Goal: Book appointment/travel/reservation

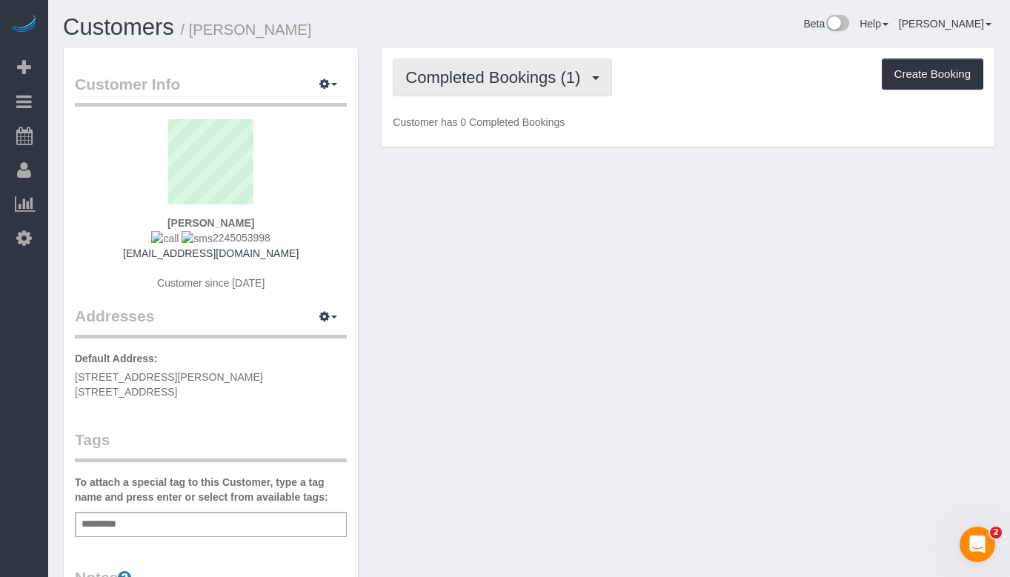
click at [454, 81] on span "Completed Bookings (1)" at bounding box center [496, 77] width 182 height 19
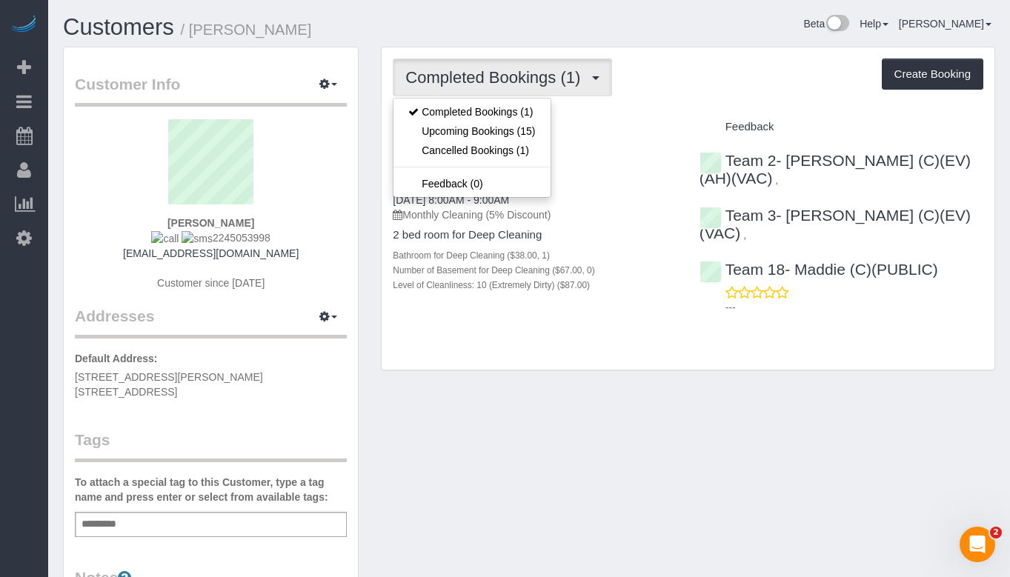
click at [647, 250] on div "Bathroom for Deep Cleaning ($38.00, 1)" at bounding box center [535, 254] width 284 height 15
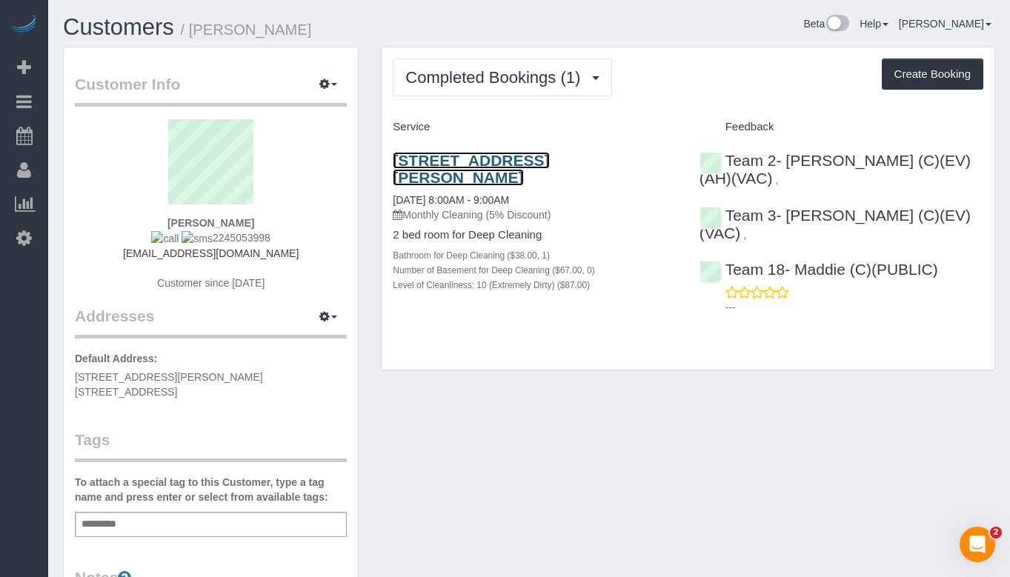
click at [508, 154] on link "[STREET_ADDRESS][PERSON_NAME]" at bounding box center [471, 169] width 156 height 34
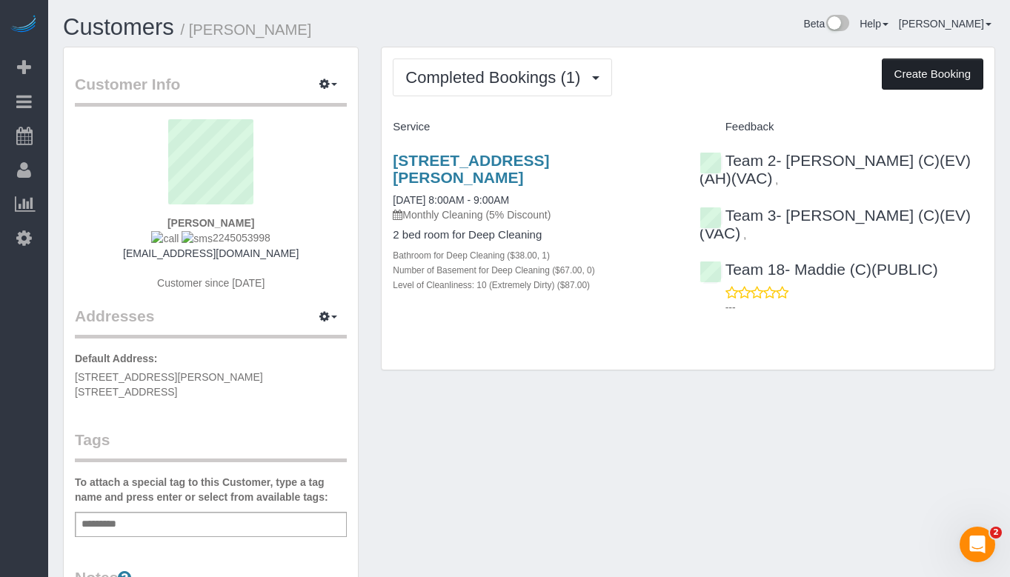
click at [907, 79] on button "Create Booking" at bounding box center [931, 74] width 101 height 31
select select "IL"
select select "string:fspay-18afa05c-ad2b-4d79-842e-27d1f7d4543c"
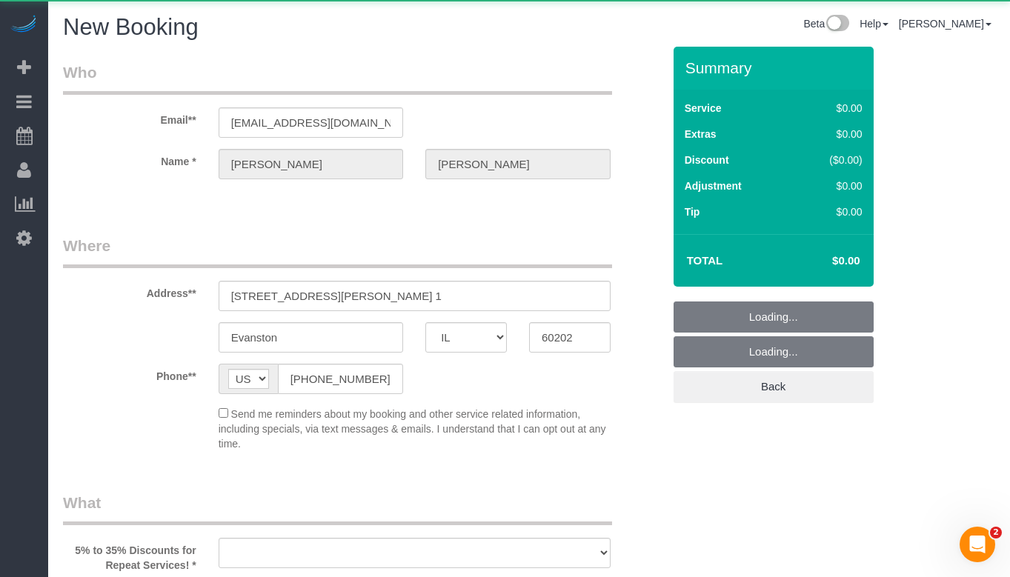
select select "object:1709"
select select "512"
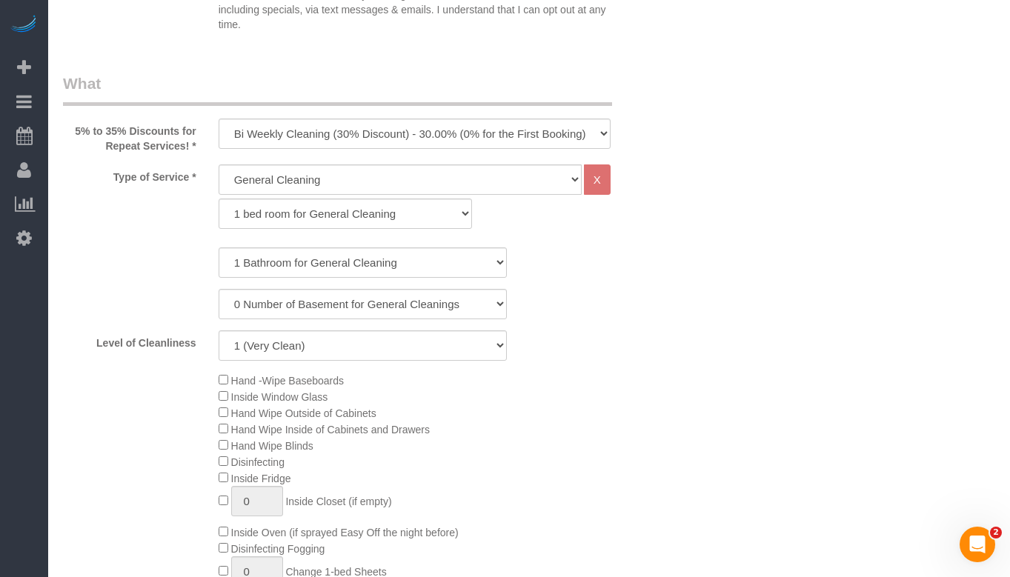
scroll to position [547, 0]
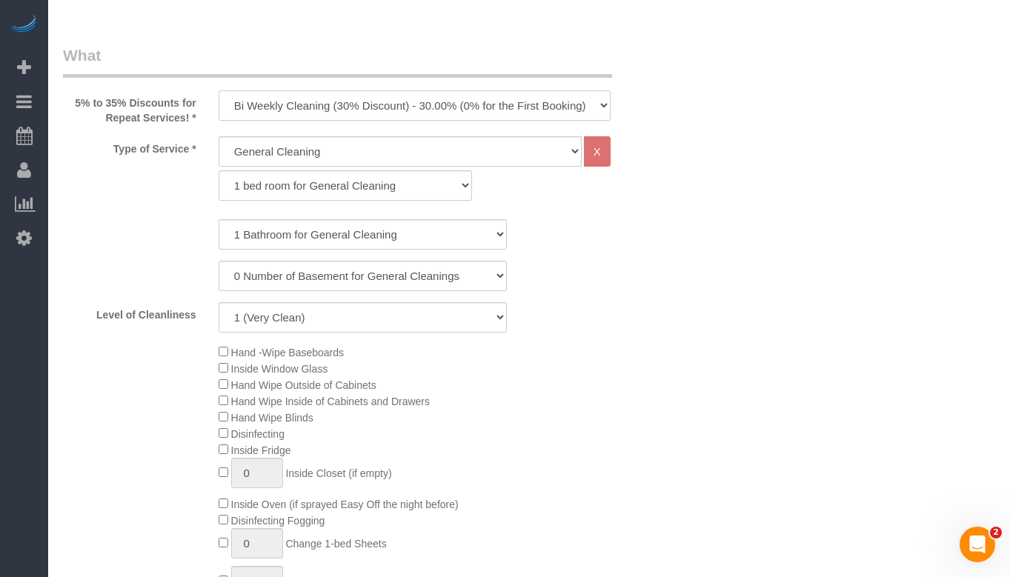
click at [415, 96] on select "One Time Cleaning Weekly Cleaning (35% Discount) - 35.00% (0% for the First Boo…" at bounding box center [415, 105] width 392 height 30
select select "object:2019"
click at [219, 90] on select "One Time Cleaning Weekly Cleaning (35% Discount) - 35.00% (0% for the First Boo…" at bounding box center [415, 105] width 392 height 30
click at [319, 158] on select "General Cleaning Deep Cleaning Move-in / Move-out Cleaning COUNTS Cleaning" at bounding box center [400, 151] width 363 height 30
click at [219, 136] on select "General Cleaning Deep Cleaning Move-in / Move-out Cleaning COUNTS Cleaning" at bounding box center [400, 151] width 363 height 30
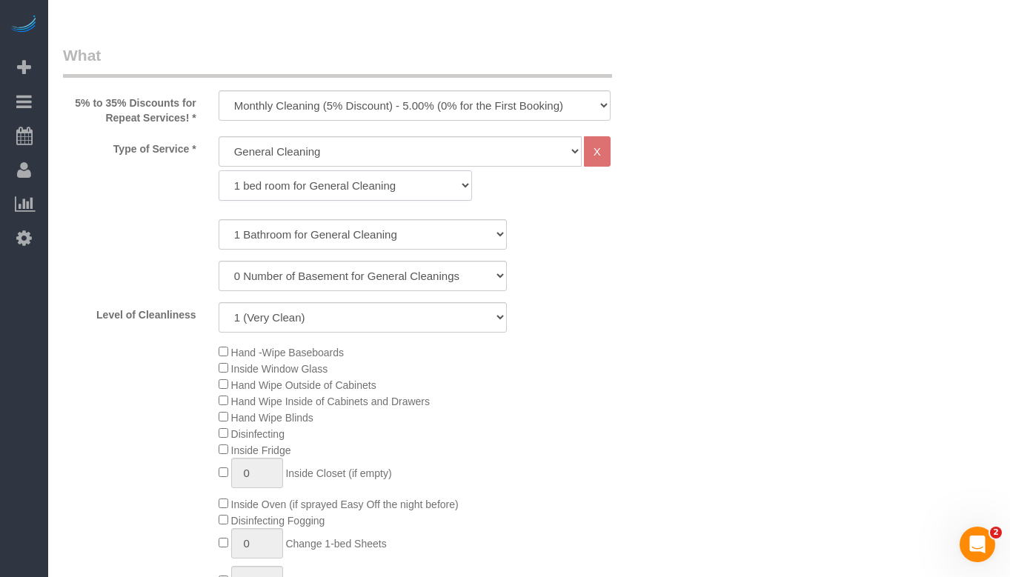
click at [332, 179] on select "1 bed room for General Cleaning 2 bed room for General Cleaning 3 bed room for …" at bounding box center [346, 185] width 254 height 30
select select "287"
click at [219, 170] on select "1 bed room for General Cleaning 2 bed room for General Cleaning 3 bed room for …" at bounding box center [346, 185] width 254 height 30
click at [314, 311] on select "1 (Very Clean) 2 3 4 5 (Average Condition) 6 7 8 9 10 (Extremely Dirty)" at bounding box center [363, 317] width 288 height 30
click at [219, 302] on select "1 (Very Clean) 2 3 4 5 (Average Condition) 6 7 8 9 10 (Extremely Dirty)" at bounding box center [363, 317] width 288 height 30
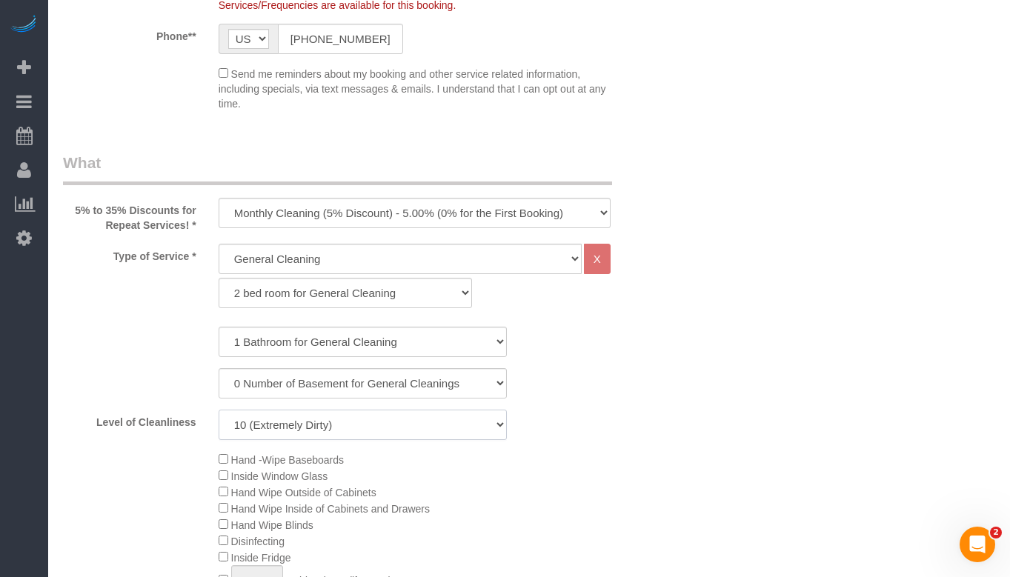
scroll to position [473, 0]
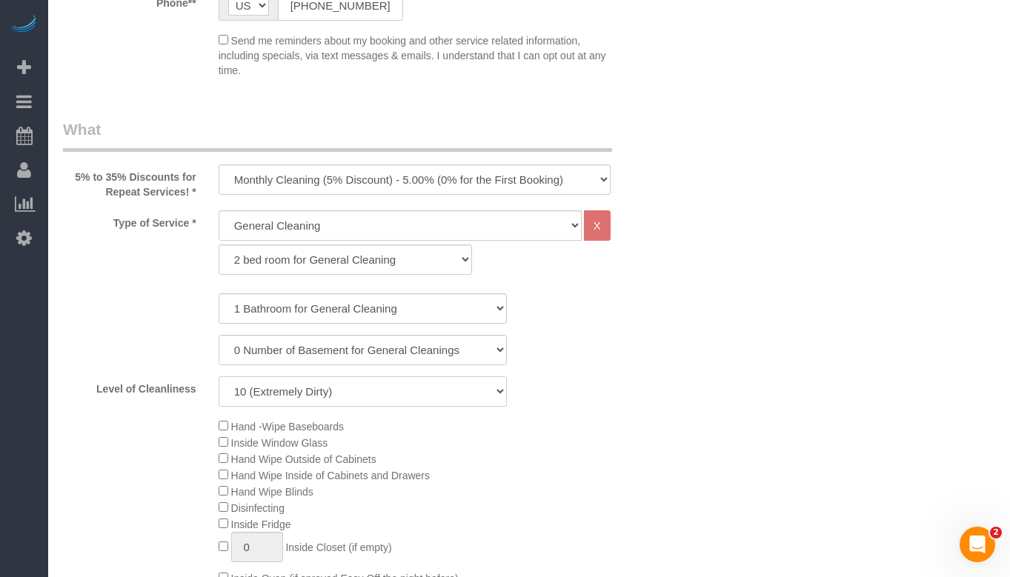
click at [434, 395] on select "1 (Very Clean) 2 3 4 5 (Average Condition) 6 7 8 9 10 (Extremely Dirty)" at bounding box center [363, 391] width 288 height 30
click at [219, 376] on select "1 (Very Clean) 2 3 4 5 (Average Condition) 6 7 8 9 10 (Extremely Dirty)" at bounding box center [363, 391] width 288 height 30
click at [607, 363] on div "0 Number of Basement for General Cleanings 1 Number of Basement for General Cle…" at bounding box center [362, 350] width 621 height 30
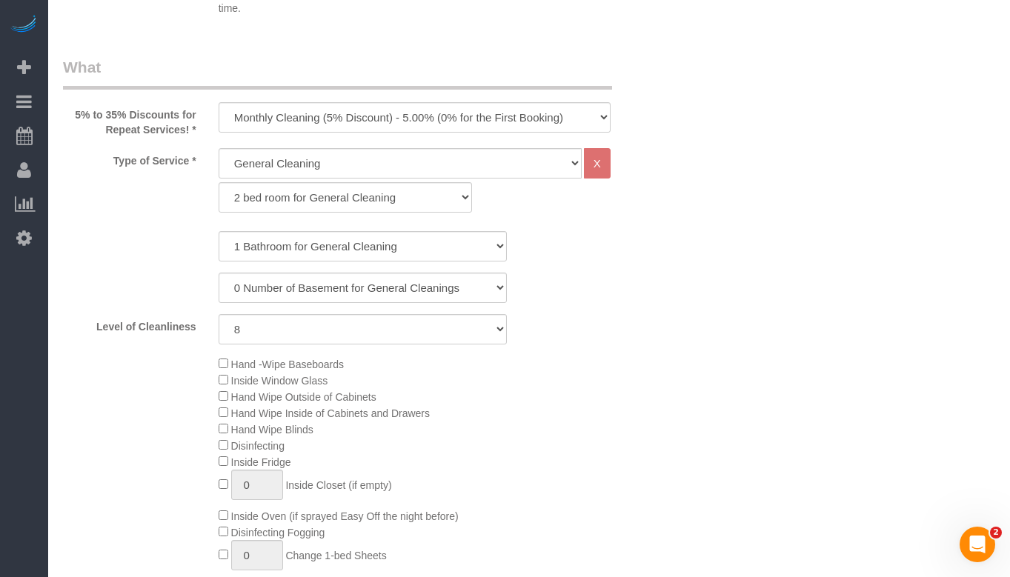
scroll to position [621, 0]
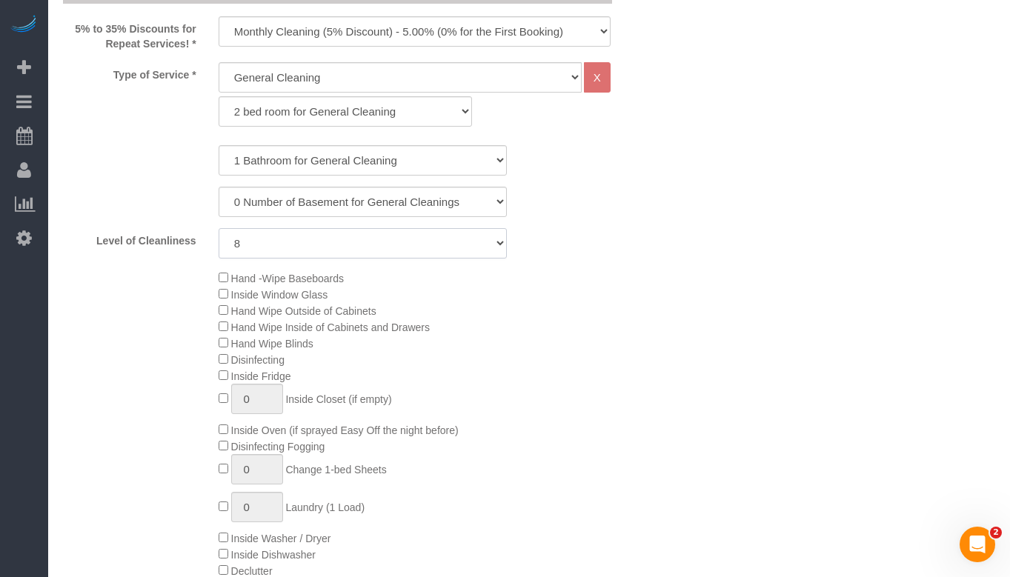
click at [398, 237] on select "1 (Very Clean) 2 3 4 5 (Average Condition) 6 7 8 9 10 (Extremely Dirty)" at bounding box center [363, 243] width 288 height 30
select select "7"
click at [219, 228] on select "1 (Very Clean) 2 3 4 5 (Average Condition) 6 7 8 9 10 (Extremely Dirty)" at bounding box center [363, 243] width 288 height 30
click at [648, 301] on div "Hand -Wipe Baseboards Inside Window Glass Hand Wipe Outside of Cabinets Hand Wi…" at bounding box center [440, 432] width 466 height 325
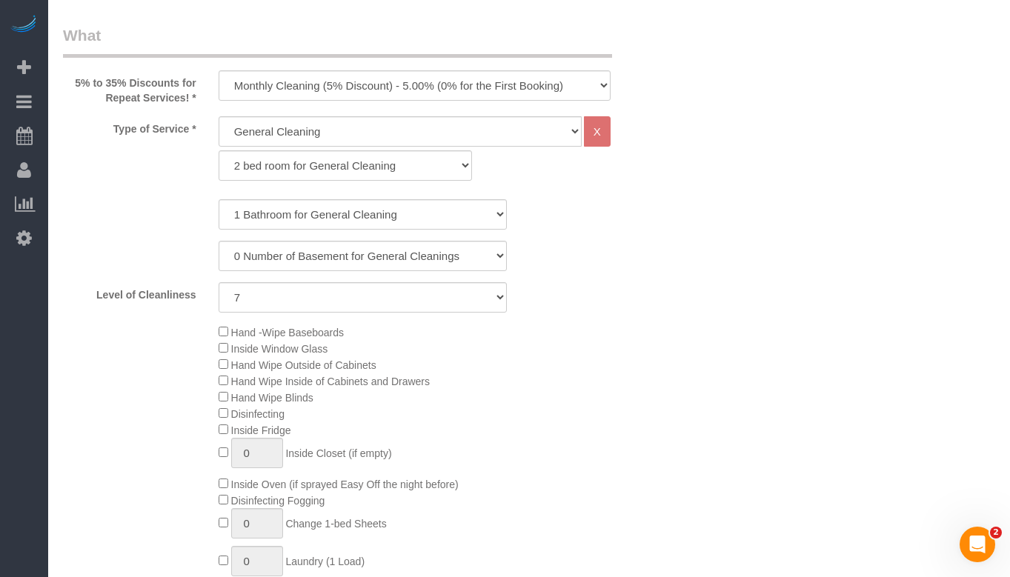
scroll to position [593, 0]
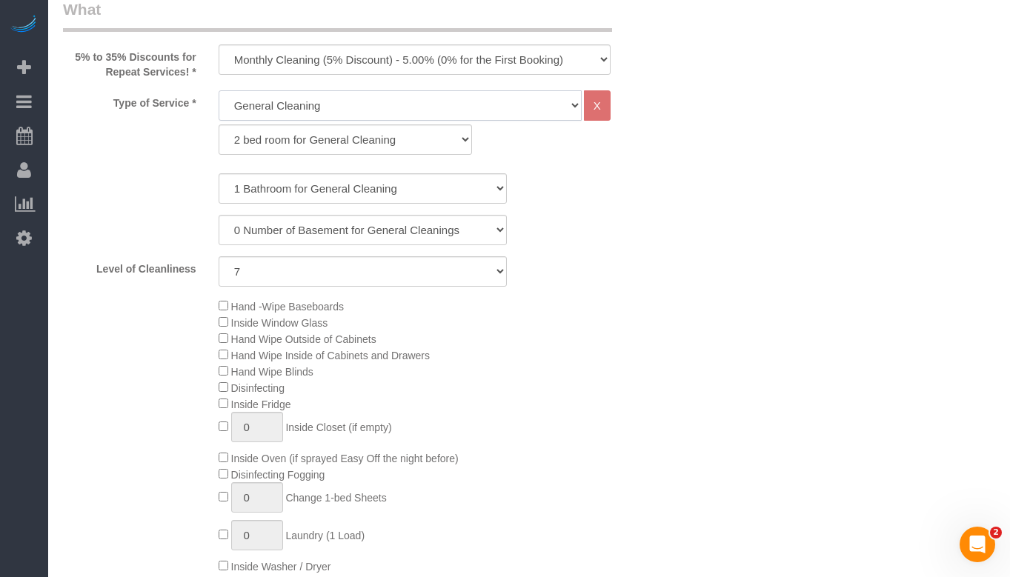
click at [489, 115] on select "General Cleaning Deep Cleaning Move-in / Move-out Cleaning COUNTS Cleaning" at bounding box center [400, 105] width 363 height 30
select select "513"
click at [219, 90] on select "General Cleaning Deep Cleaning Move-in / Move-out Cleaning COUNTS Cleaning" at bounding box center [400, 105] width 363 height 30
select select "291"
click at [411, 264] on select "1 (Very Clean) 2 3 4 5 (Average Condition) 6 7 8 9 10 (Extremely Dirty)" at bounding box center [363, 271] width 288 height 30
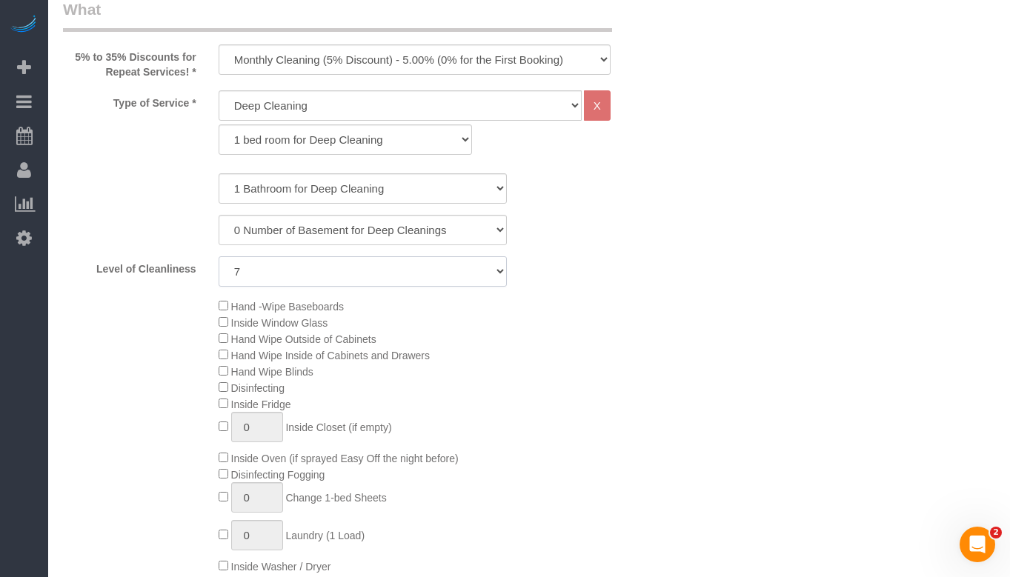
select select "5"
click at [219, 256] on select "1 (Very Clean) 2 3 4 5 (Average Condition) 6 7 8 9 10 (Extremely Dirty)" at bounding box center [363, 271] width 288 height 30
click at [593, 296] on div "Type of Service * General Cleaning Deep Cleaning Move-in / Move-out Cleaning CO…" at bounding box center [362, 371] width 599 height 562
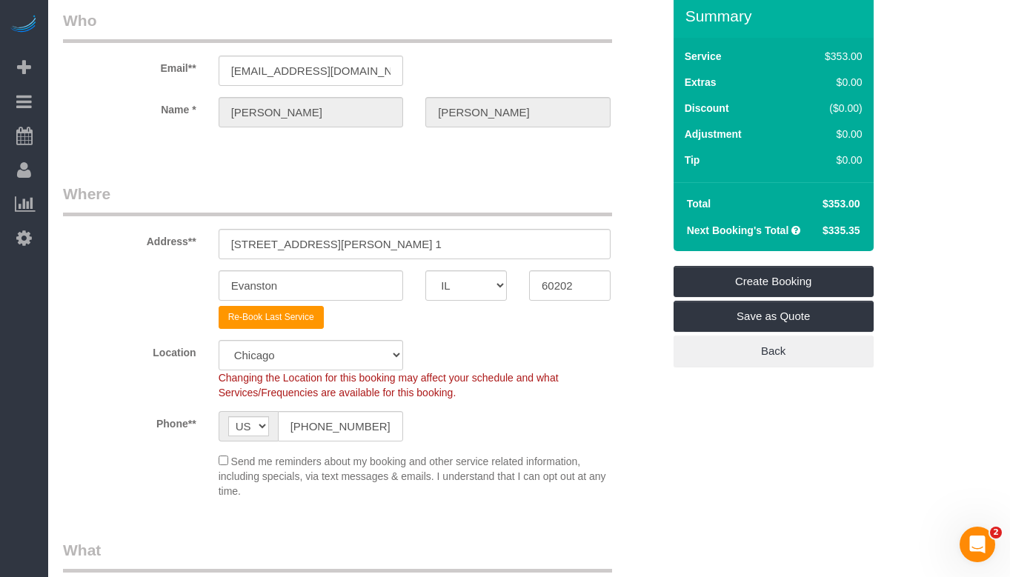
scroll to position [0, 0]
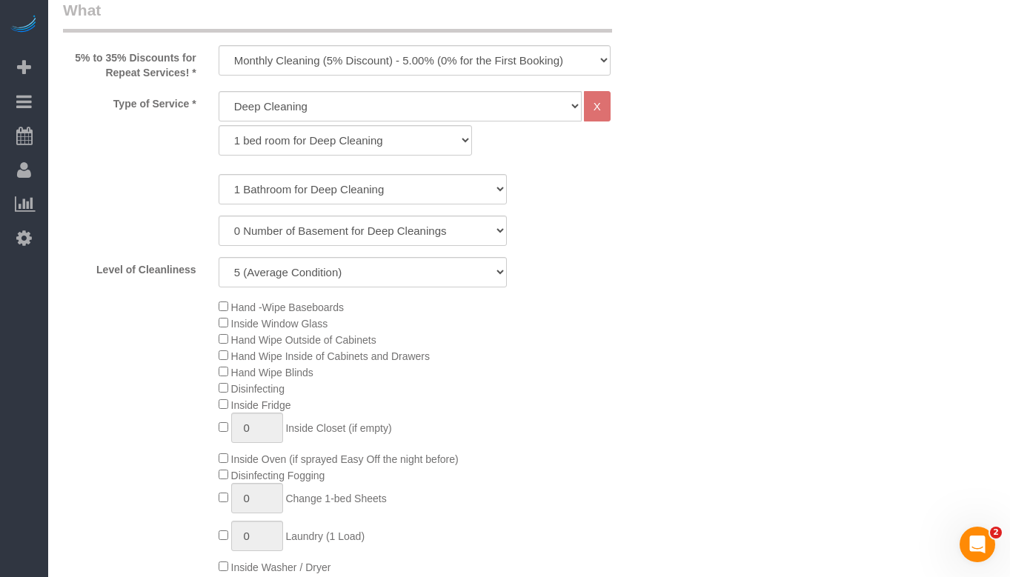
scroll to position [593, 0]
click at [439, 147] on select "1 bed room for Deep Cleaning 2 bed room for Deep Cleaning 3 bed room for Deep C…" at bounding box center [346, 139] width 254 height 30
select select "292"
click at [219, 124] on select "1 bed room for Deep Cleaning 2 bed room for Deep Cleaning 3 bed room for Deep C…" at bounding box center [346, 139] width 254 height 30
select select "5"
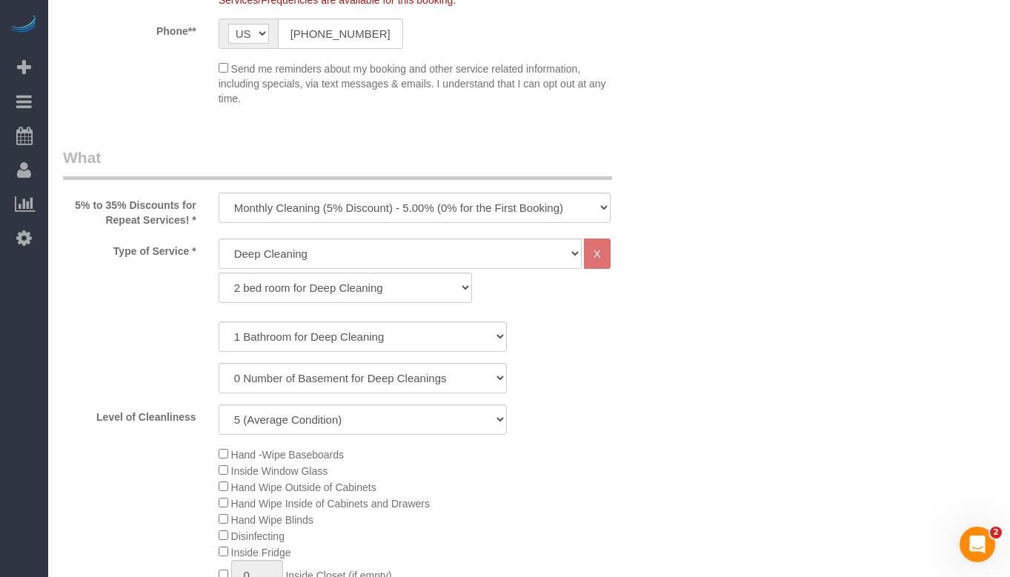
scroll to position [519, 0]
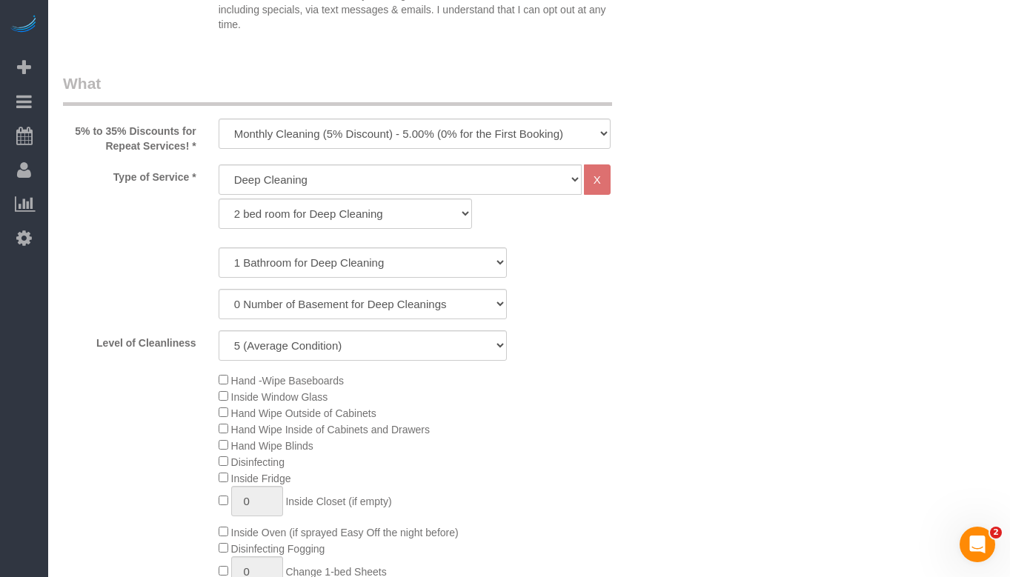
drag, startPoint x: 684, startPoint y: 332, endPoint x: 641, endPoint y: 309, distance: 49.4
